Goal: Information Seeking & Learning: Understand process/instructions

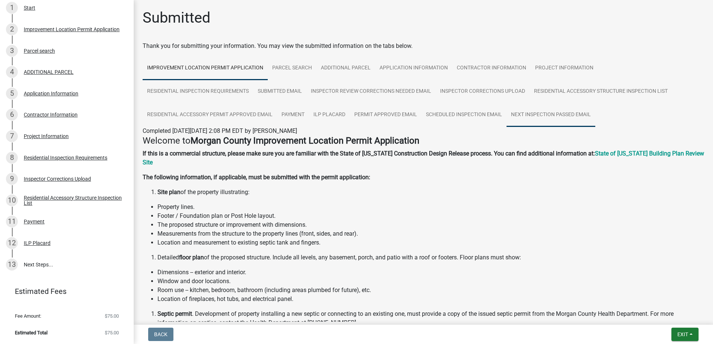
click at [545, 118] on link "Next Inspection Passed Email" at bounding box center [550, 115] width 89 height 24
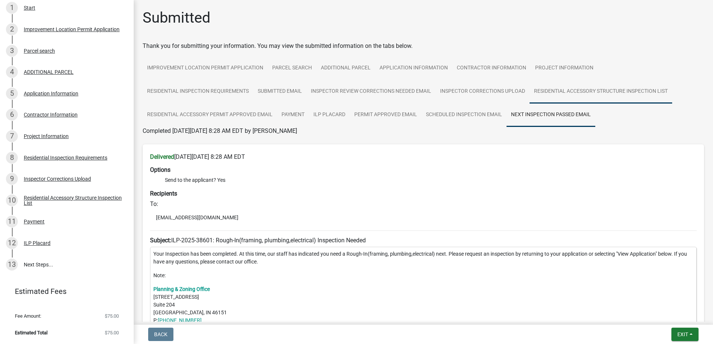
click at [593, 95] on link "Residential Accessory Structure Inspection List" at bounding box center [600, 92] width 143 height 24
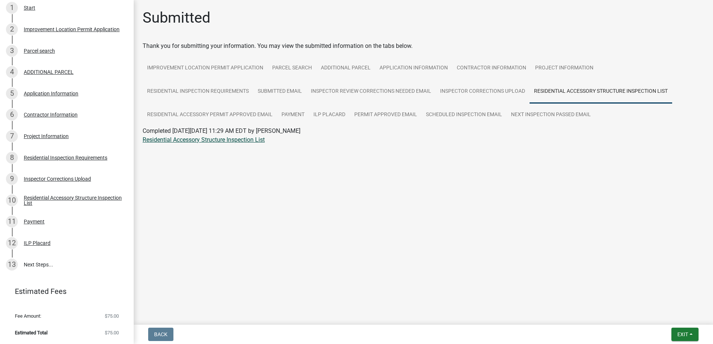
click at [228, 138] on link "Residential Accessory Structure Inspection List" at bounding box center [204, 139] width 122 height 7
click at [204, 96] on link "Residential Inspection Requirements" at bounding box center [198, 92] width 111 height 24
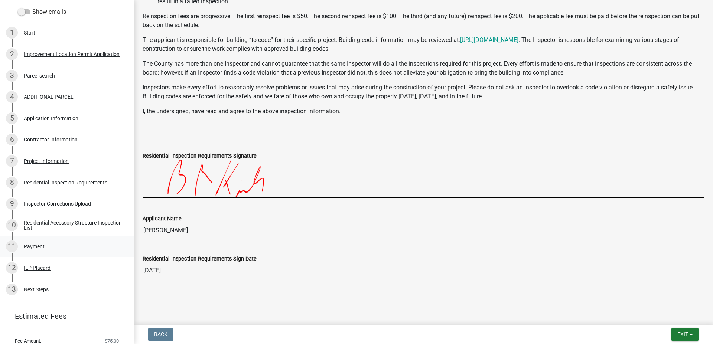
scroll to position [108, 0]
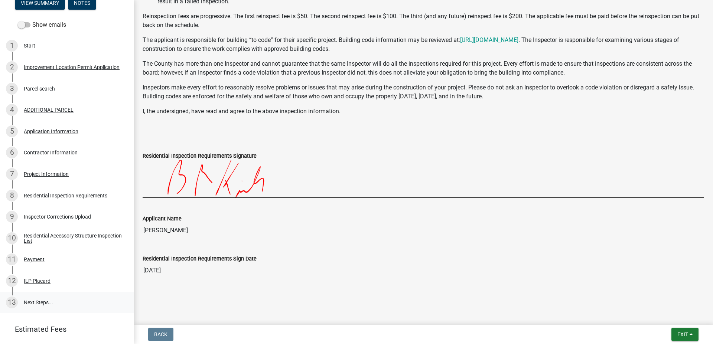
click at [42, 304] on link "13 Next Steps..." at bounding box center [67, 303] width 134 height 22
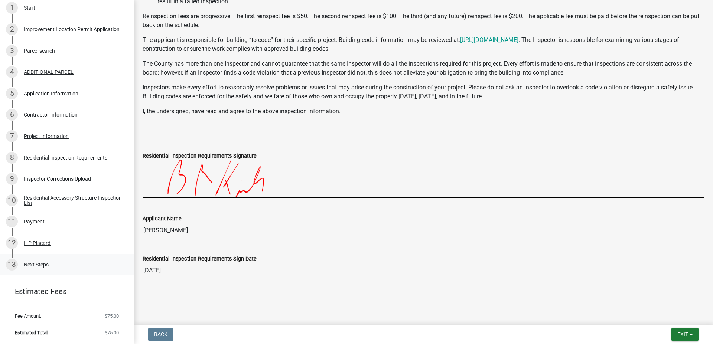
click at [33, 266] on link "13 Next Steps..." at bounding box center [67, 265] width 134 height 22
click at [39, 245] on div "ILP Placard" at bounding box center [37, 243] width 27 height 5
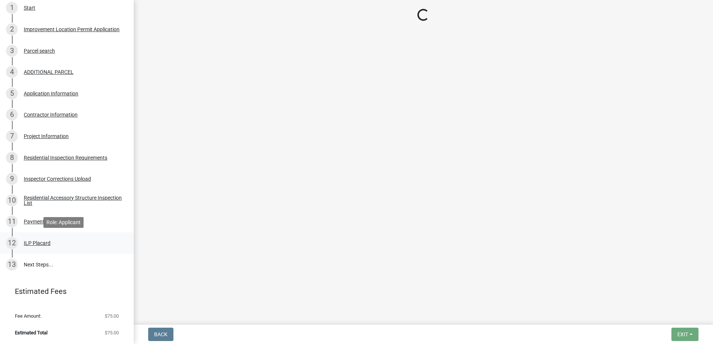
scroll to position [0, 0]
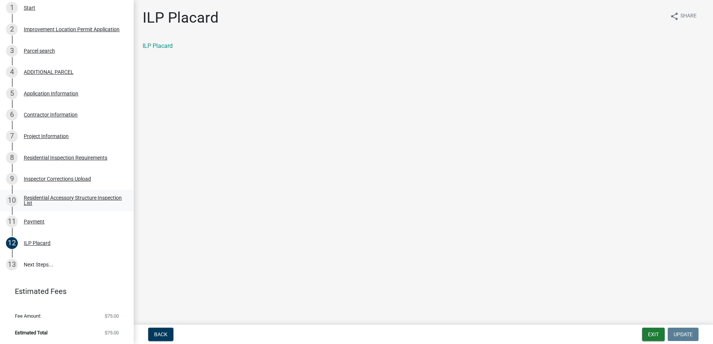
click at [37, 198] on div "Residential Accessory Structure Inspection List" at bounding box center [73, 200] width 98 height 10
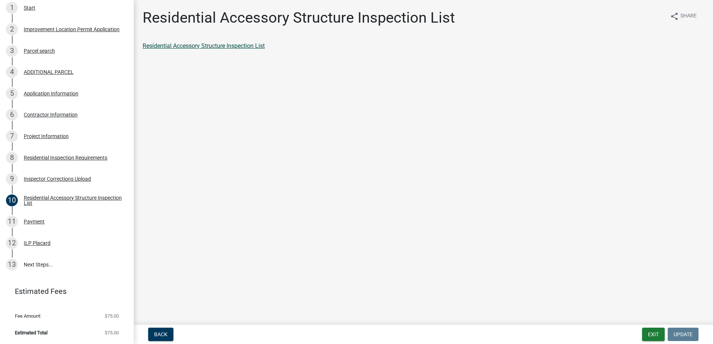
click at [192, 46] on link "Residential Accessory Structure Inspection List" at bounding box center [204, 45] width 122 height 7
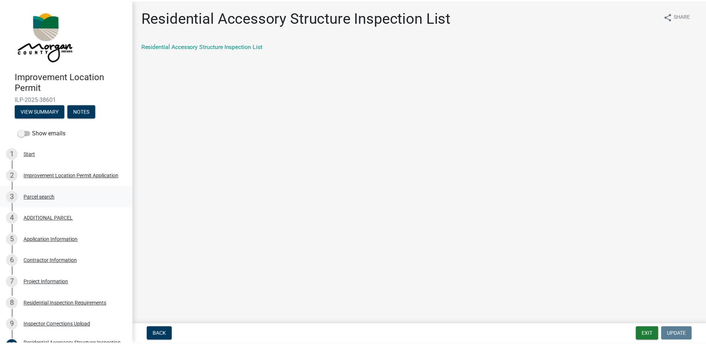
scroll to position [146, 0]
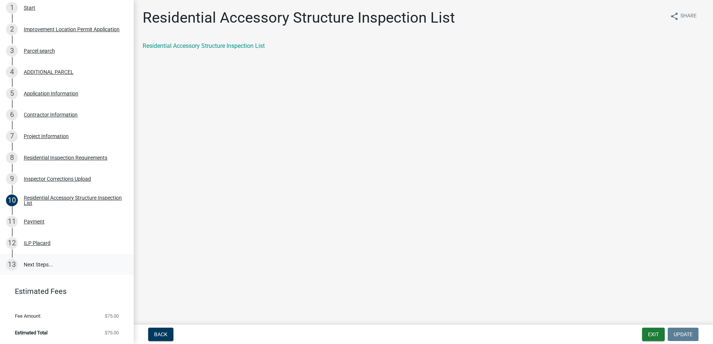
click at [37, 260] on link "13 Next Steps..." at bounding box center [67, 265] width 134 height 22
click at [35, 265] on link "13 Next Steps..." at bounding box center [67, 265] width 134 height 22
click at [656, 333] on button "Exit" at bounding box center [653, 334] width 23 height 13
